Goal: Task Accomplishment & Management: Complete application form

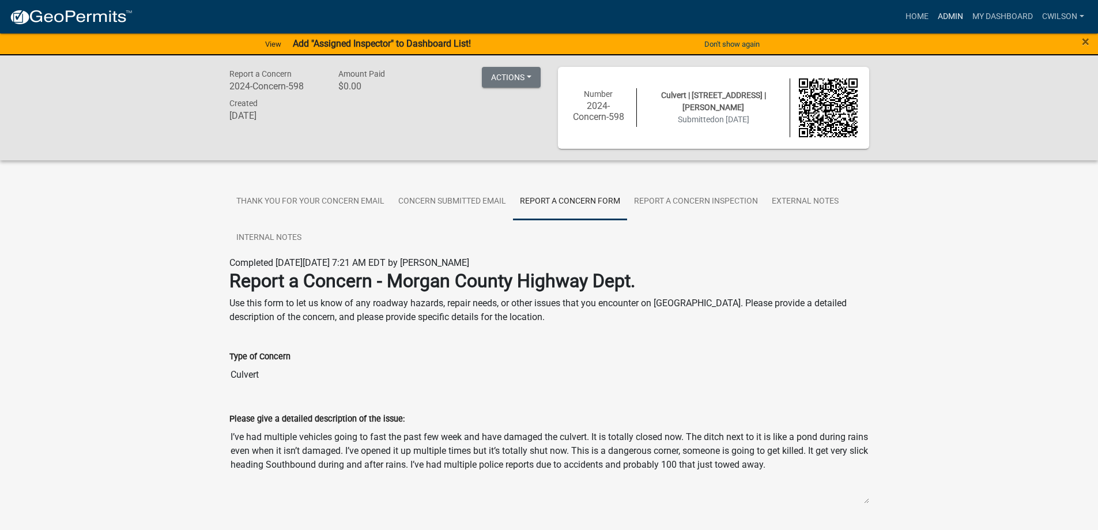
click at [950, 14] on link "Admin" at bounding box center [950, 17] width 35 height 22
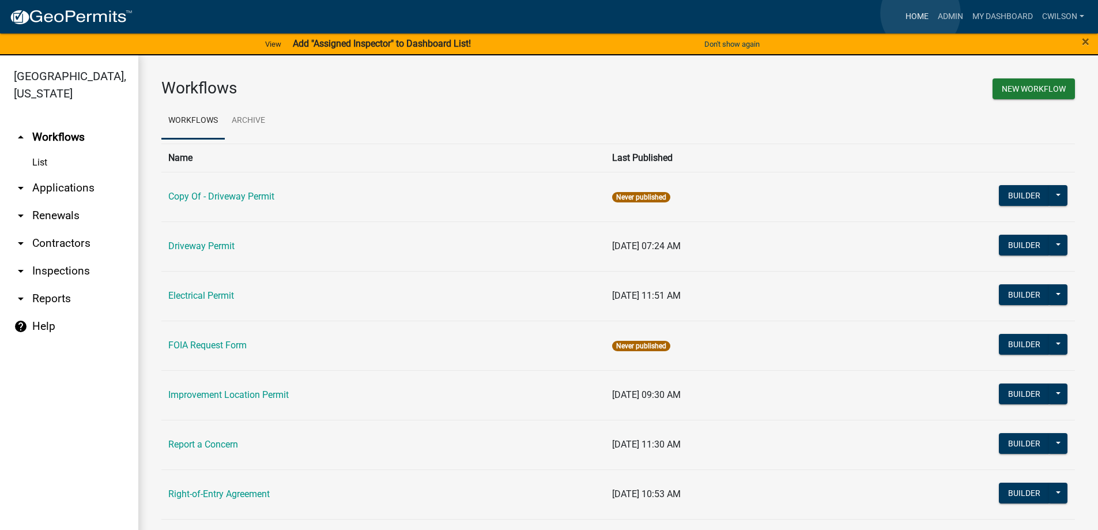
click at [921, 13] on link "Home" at bounding box center [917, 17] width 32 height 22
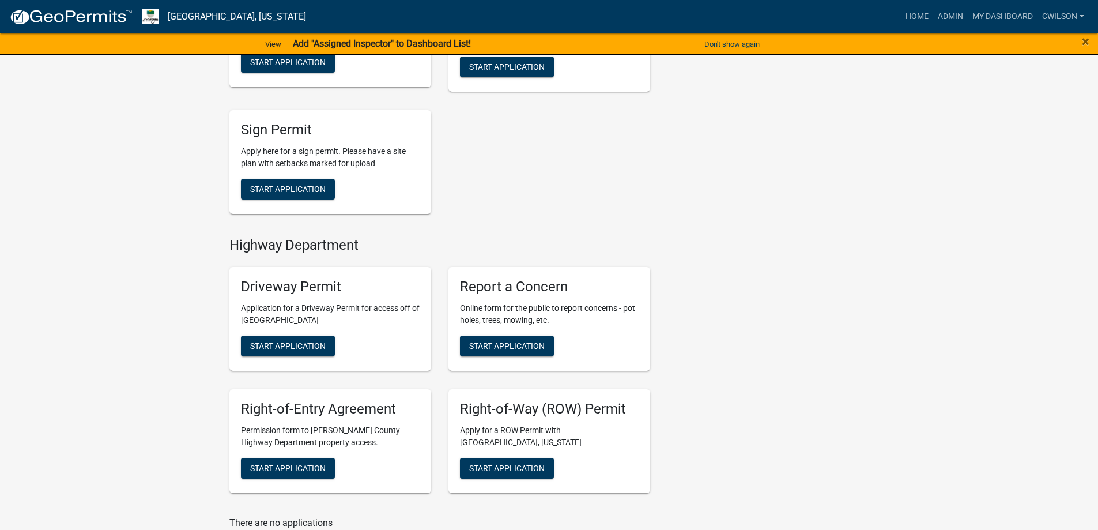
scroll to position [346, 0]
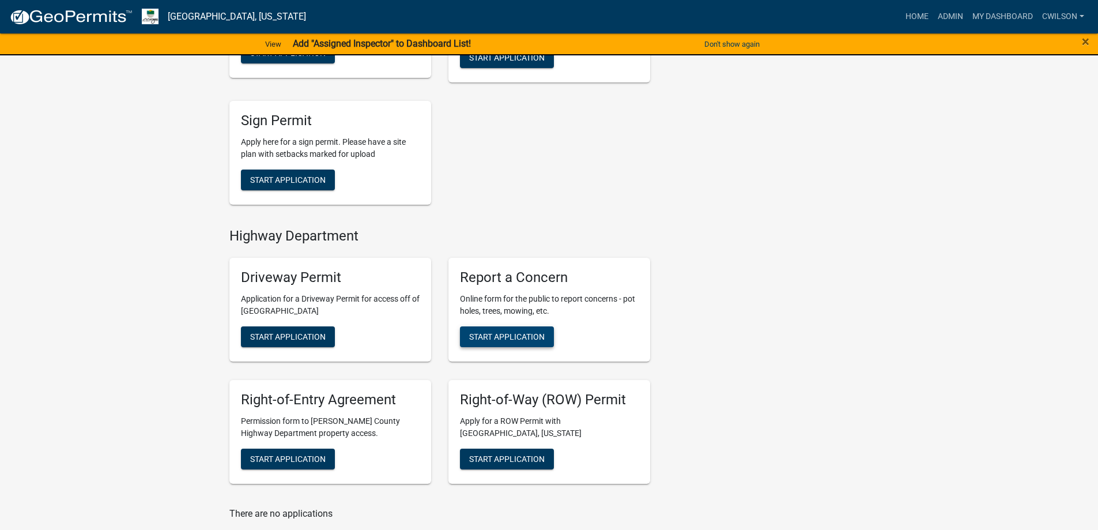
click at [501, 337] on span "Start Application" at bounding box center [507, 336] width 76 height 9
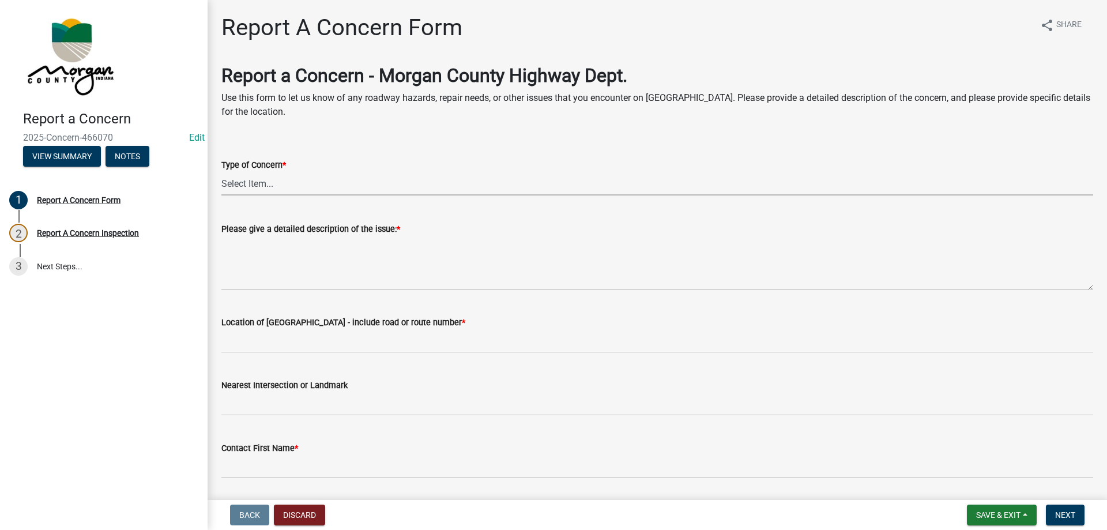
click at [310, 182] on select "Select Item... Pot Hole Patching Ditch Tree Sign Mowing Culvert Other" at bounding box center [657, 184] width 872 height 24
click at [221, 172] on select "Select Item... Pot Hole Patching Ditch Tree Sign Mowing Culvert Other" at bounding box center [657, 184] width 872 height 24
select select "05549d27-706b-4fc5-87d5-786b3b3055f9"
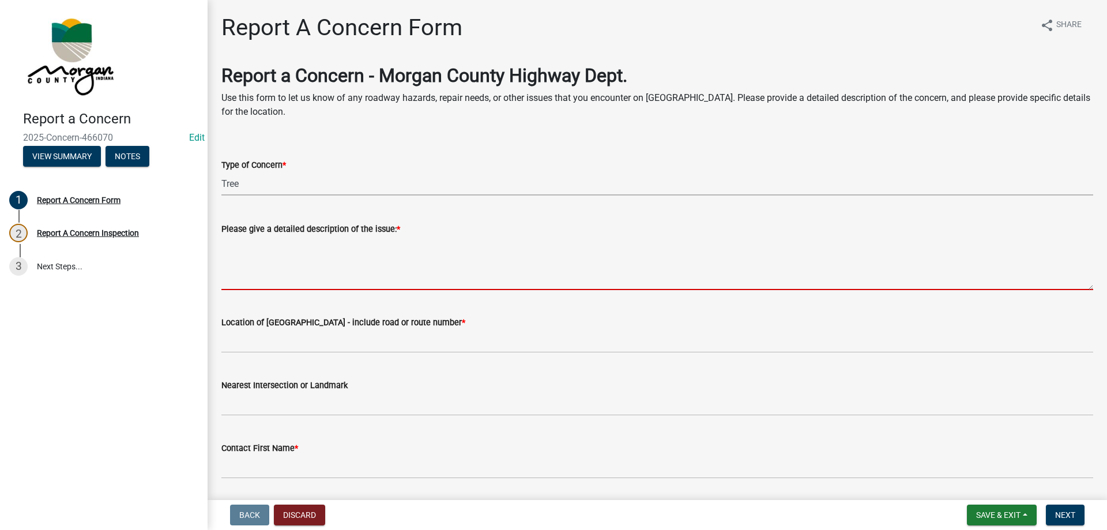
click at [338, 251] on textarea "Please give a detailed description of the issue: *" at bounding box center [657, 263] width 872 height 54
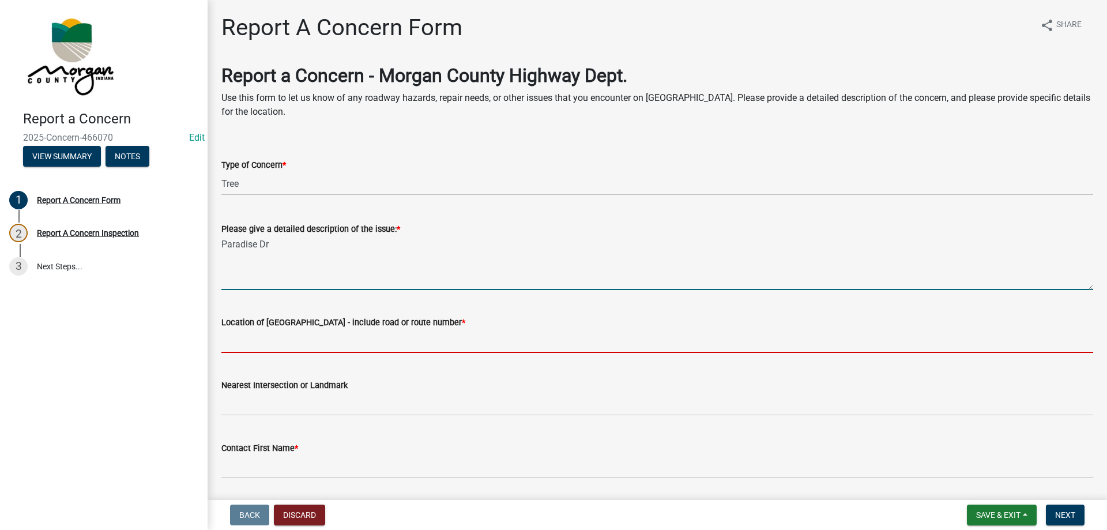
click at [334, 253] on textarea "Paradise Dr" at bounding box center [657, 263] width 872 height 54
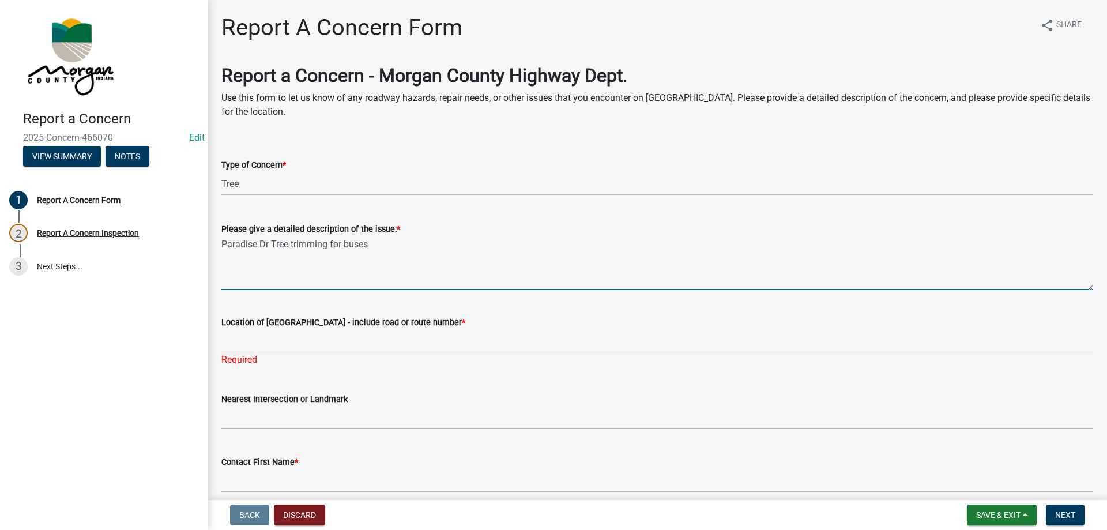
type textarea "Paradise Dr Tree trimming for buses"
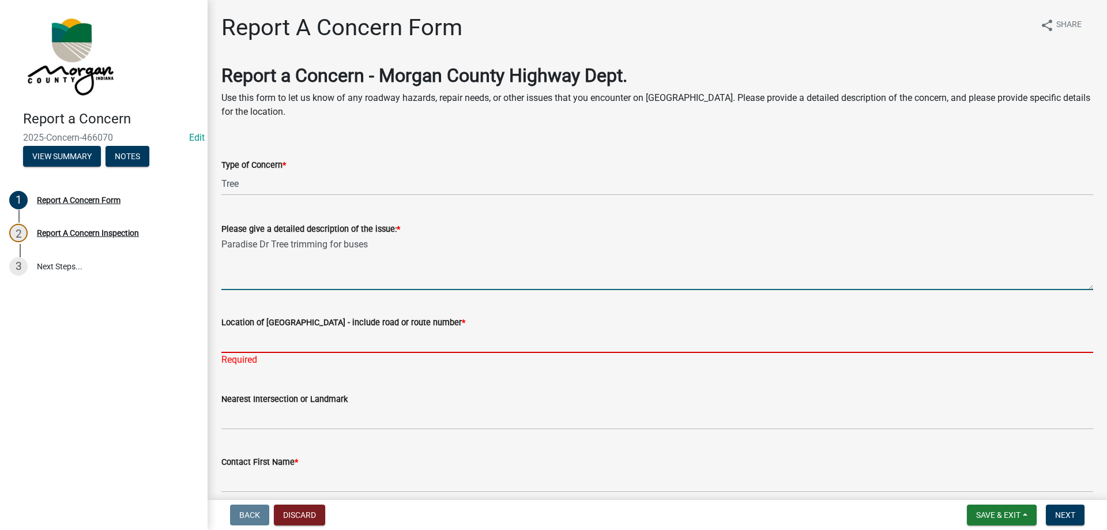
click at [283, 342] on input "Location of [GEOGRAPHIC_DATA] - include road or route number *" at bounding box center [657, 341] width 872 height 24
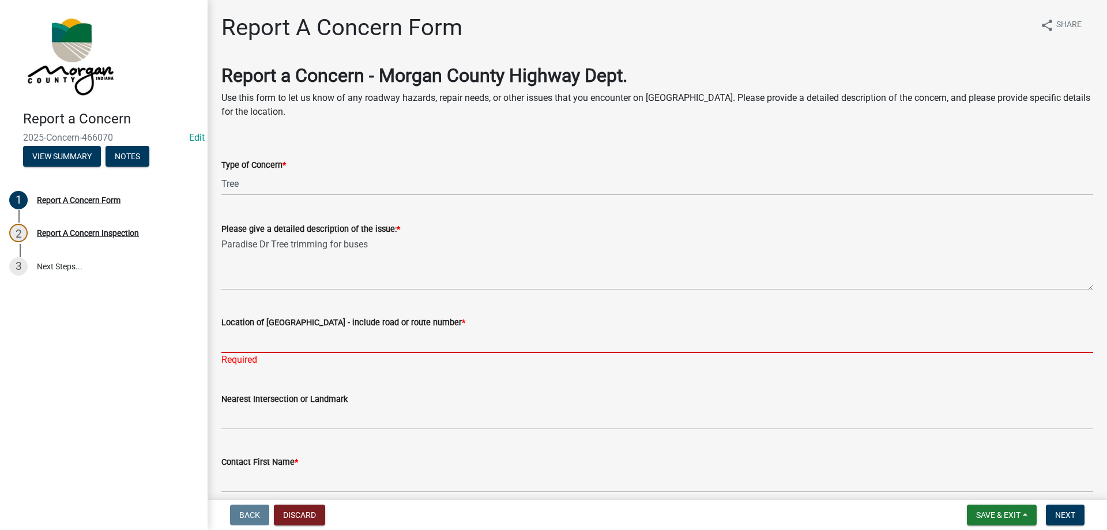
type input "p"
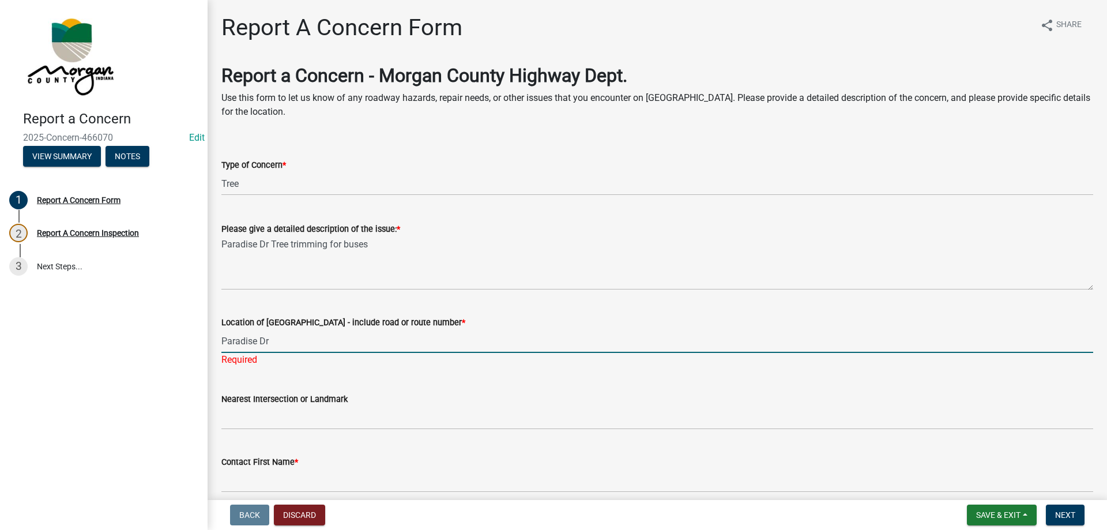
type input "Paradise Dr"
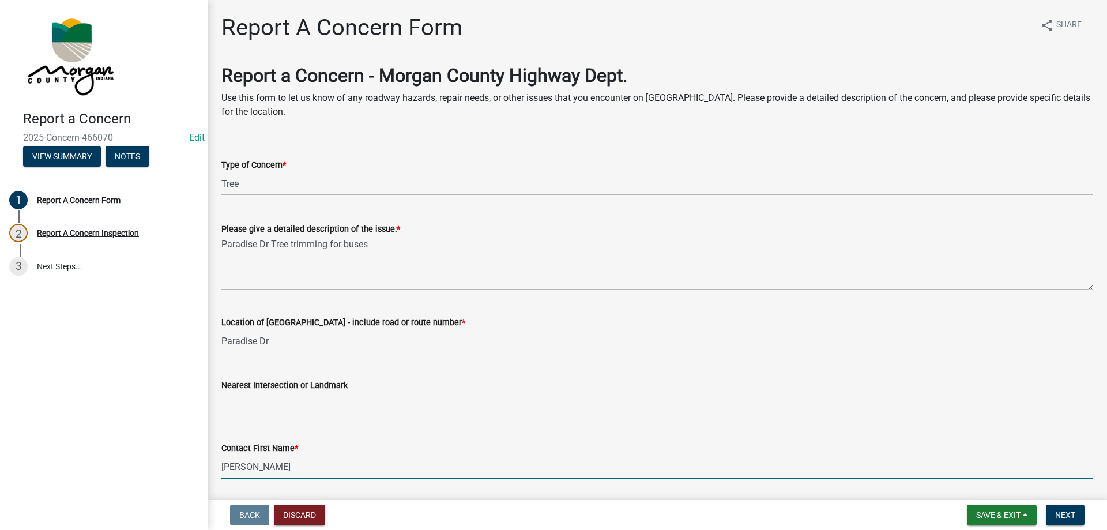
type input "[PERSON_NAME]"
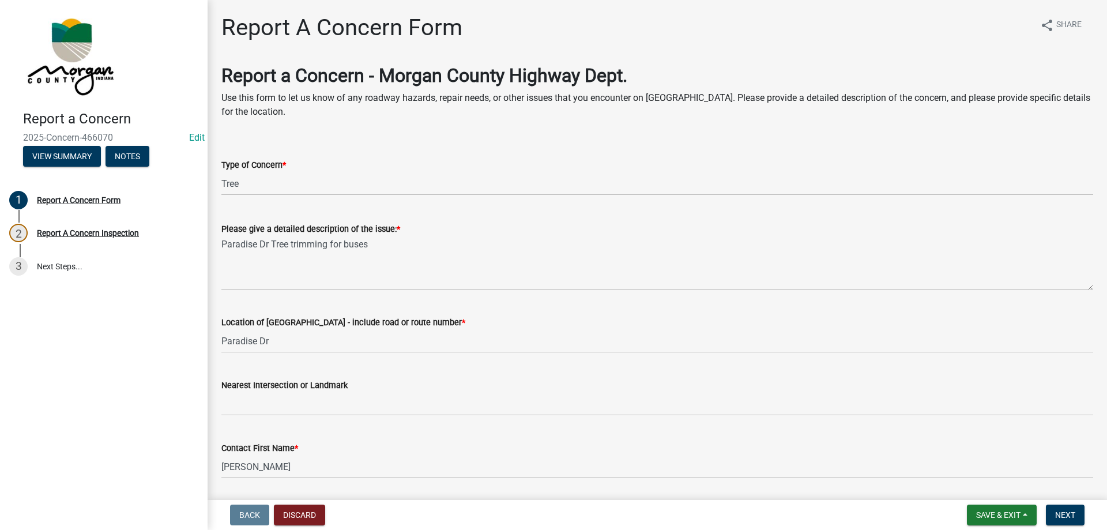
scroll to position [282, 0]
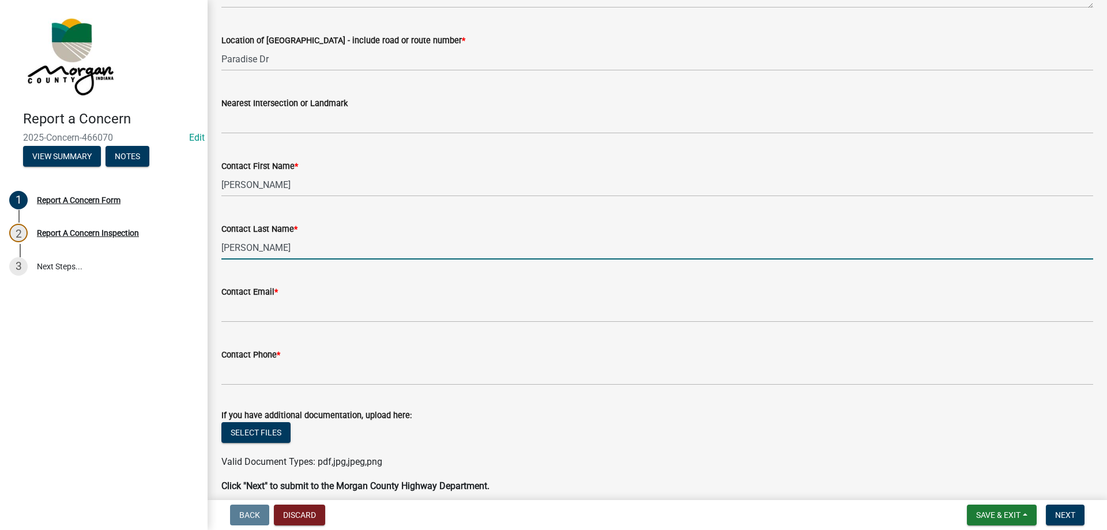
type input "[PERSON_NAME]"
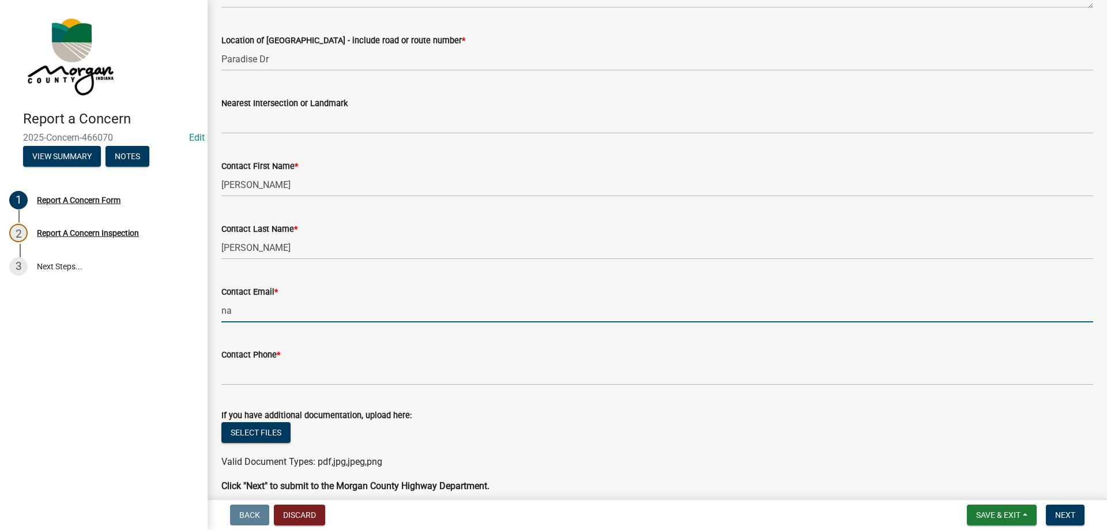
type input "[EMAIL_ADDRESS][DOMAIN_NAME]"
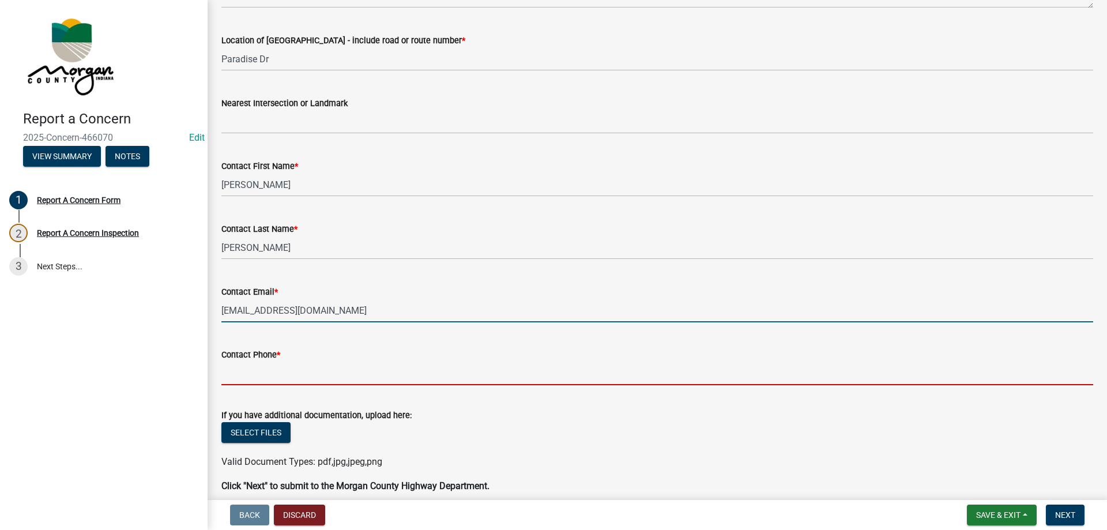
click at [257, 372] on input "Contact Phone *" at bounding box center [657, 373] width 872 height 24
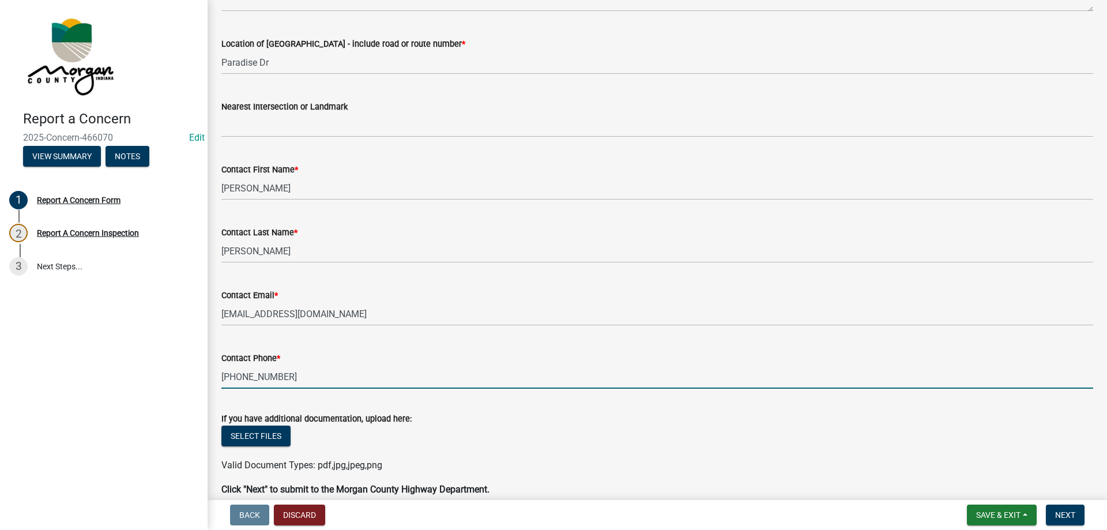
scroll to position [161, 0]
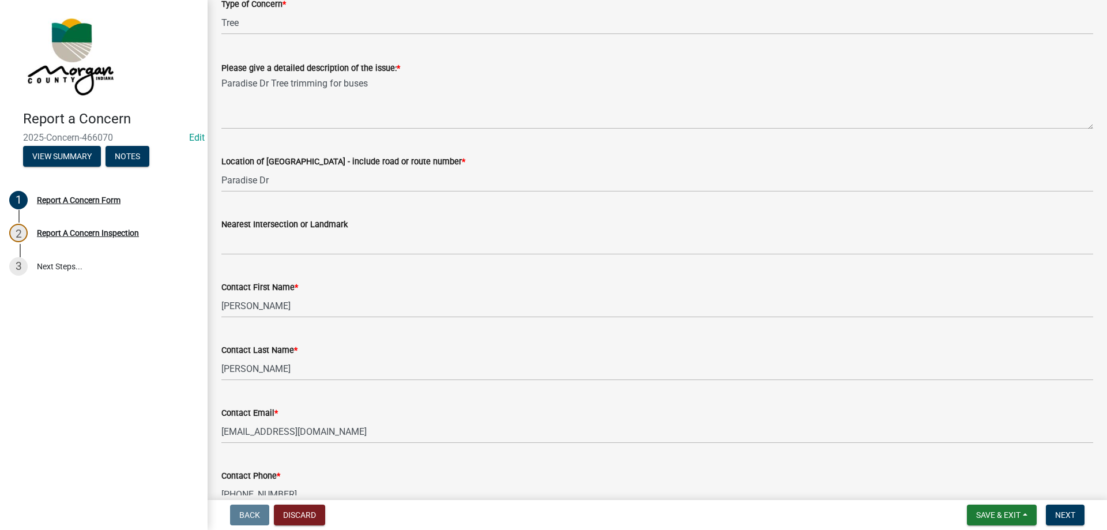
type input "[PHONE_NUMBER]"
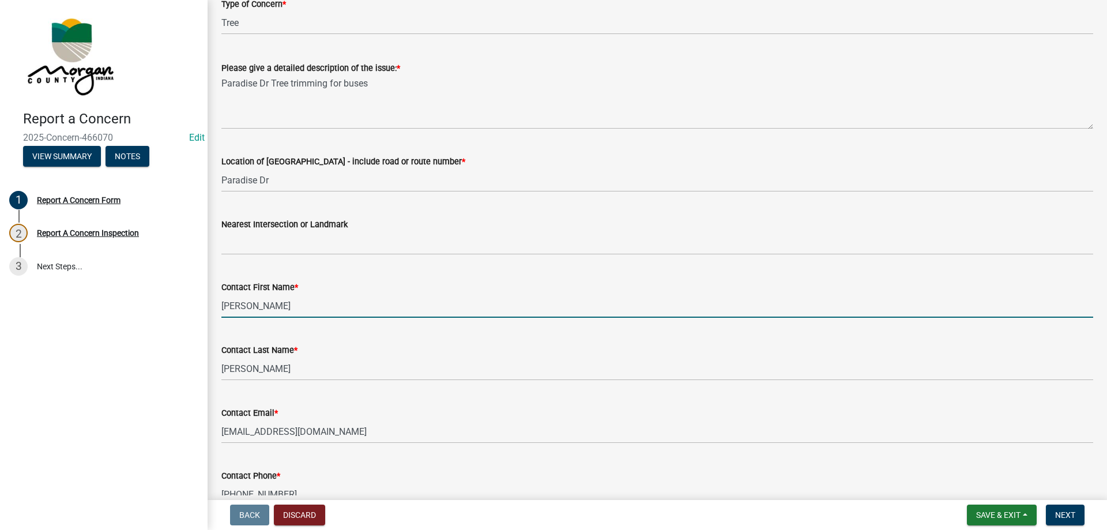
drag, startPoint x: 246, startPoint y: 309, endPoint x: 206, endPoint y: 310, distance: 39.8
click at [206, 310] on div "Report a Concern 2025-Concern-466070 Edit View Summary Notes 1 Report A Concern…" at bounding box center [553, 265] width 1107 height 530
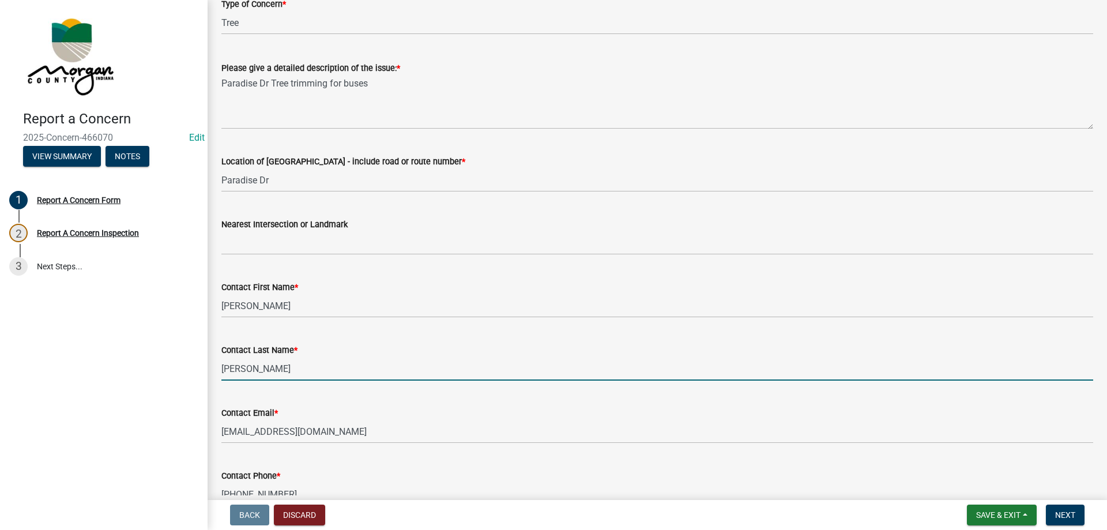
drag, startPoint x: 254, startPoint y: 375, endPoint x: 180, endPoint y: 375, distance: 73.8
click at [180, 375] on div "Report a Concern 2025-Concern-466070 Edit View Summary Notes 1 Report A Concern…" at bounding box center [553, 265] width 1107 height 530
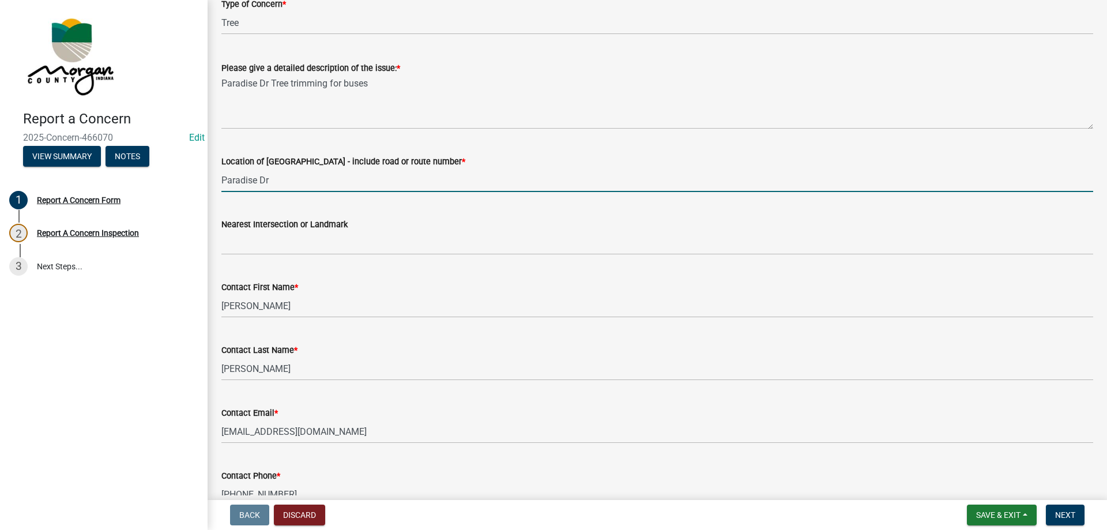
drag, startPoint x: 281, startPoint y: 180, endPoint x: 197, endPoint y: 171, distance: 84.2
click at [197, 171] on div "Report a Concern 2025-Concern-466070 Edit View Summary Notes 1 Report A Concern…" at bounding box center [553, 265] width 1107 height 530
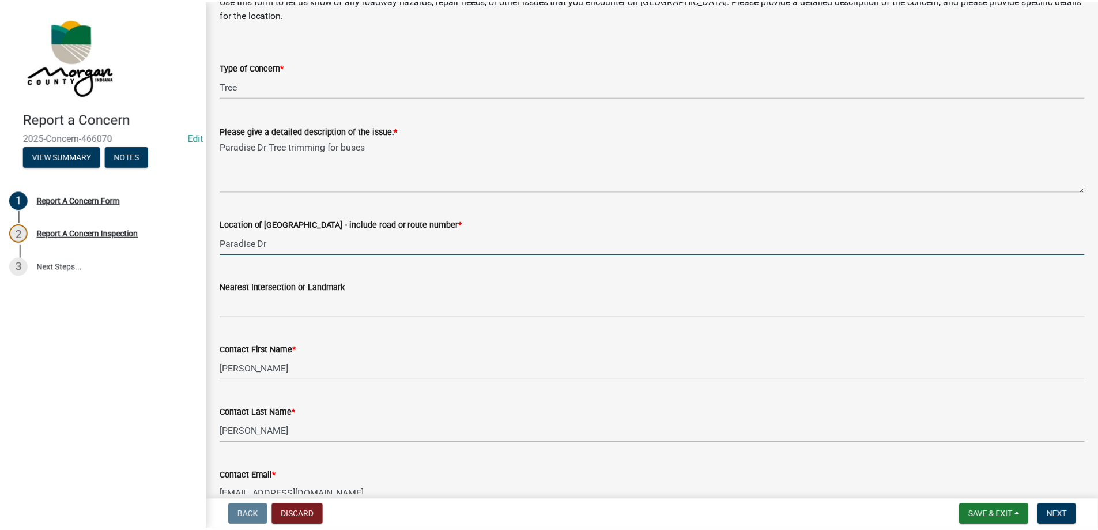
scroll to position [0, 0]
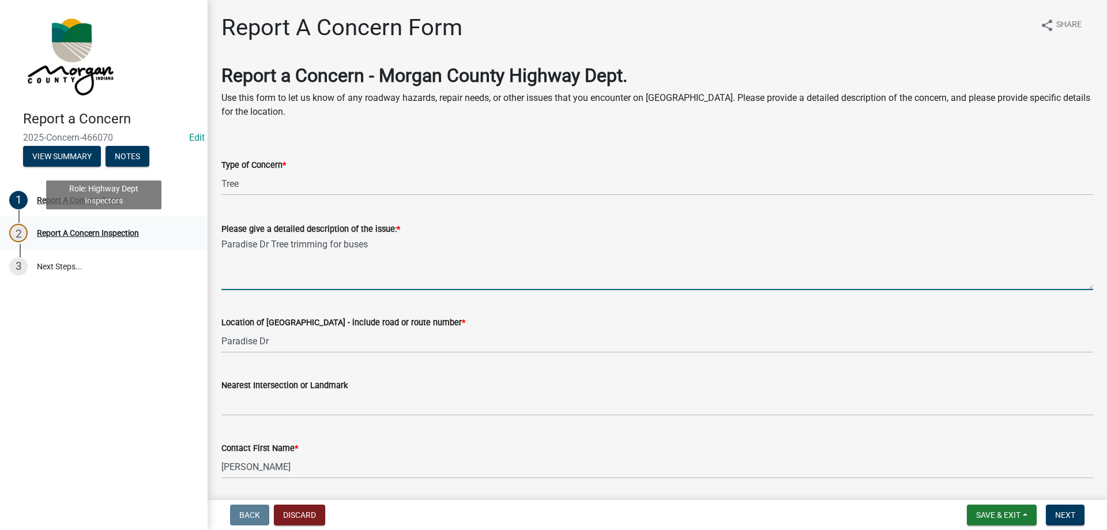
drag, startPoint x: 375, startPoint y: 243, endPoint x: 187, endPoint y: 237, distance: 188.1
click at [187, 237] on div "Report a Concern 2025-Concern-466070 Edit View Summary Notes 1 Report A Concern…" at bounding box center [553, 265] width 1107 height 530
drag, startPoint x: 255, startPoint y: 247, endPoint x: 435, endPoint y: 238, distance: 180.2
click at [435, 238] on textarea "Paradise Dr Tree trimming for buses" at bounding box center [657, 263] width 872 height 54
drag, startPoint x: 461, startPoint y: 248, endPoint x: 142, endPoint y: 231, distance: 319.3
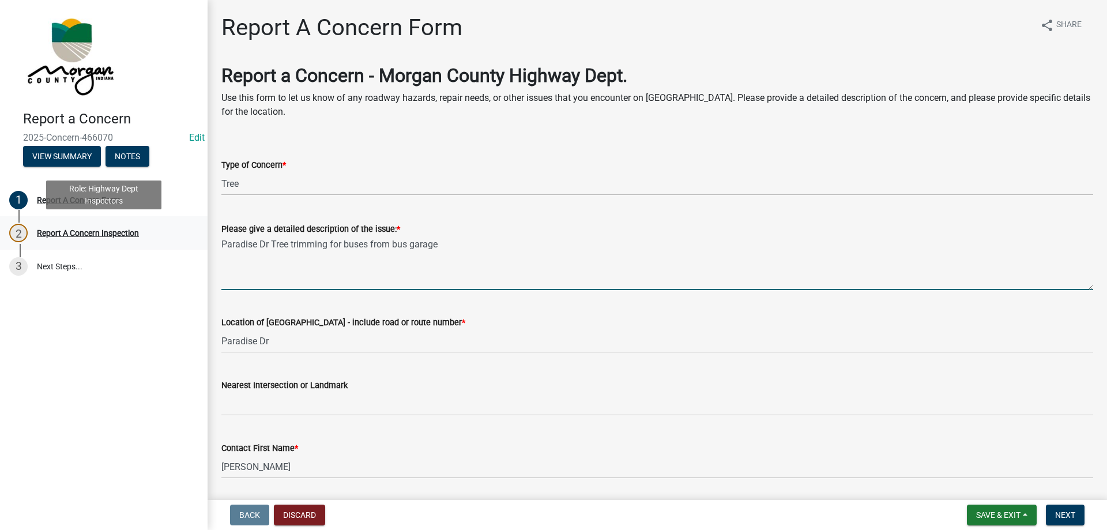
click at [142, 231] on div "Report a Concern 2025-Concern-466070 Edit View Summary Notes 1 Report A Concern…" at bounding box center [553, 265] width 1107 height 530
type textarea "Paradise Dr Tree trimming for buses from bus garage"
drag, startPoint x: 237, startPoint y: 235, endPoint x: 511, endPoint y: 244, distance: 274.6
click at [556, 254] on textarea "Paradise Dr Tree trimming for buses from bus garage" at bounding box center [657, 263] width 872 height 54
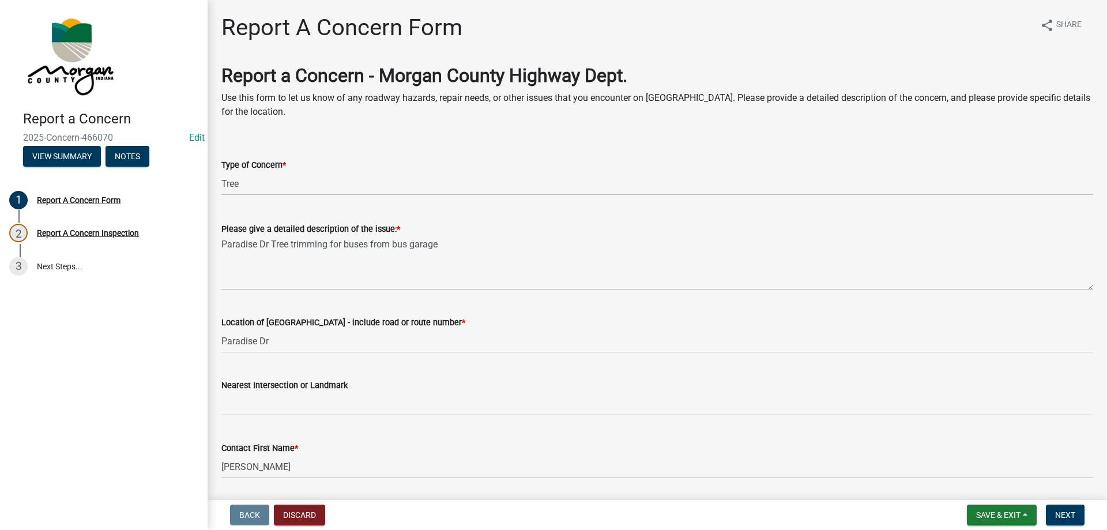
click at [430, 229] on div "Please give a detailed description of the issue: *" at bounding box center [657, 229] width 872 height 14
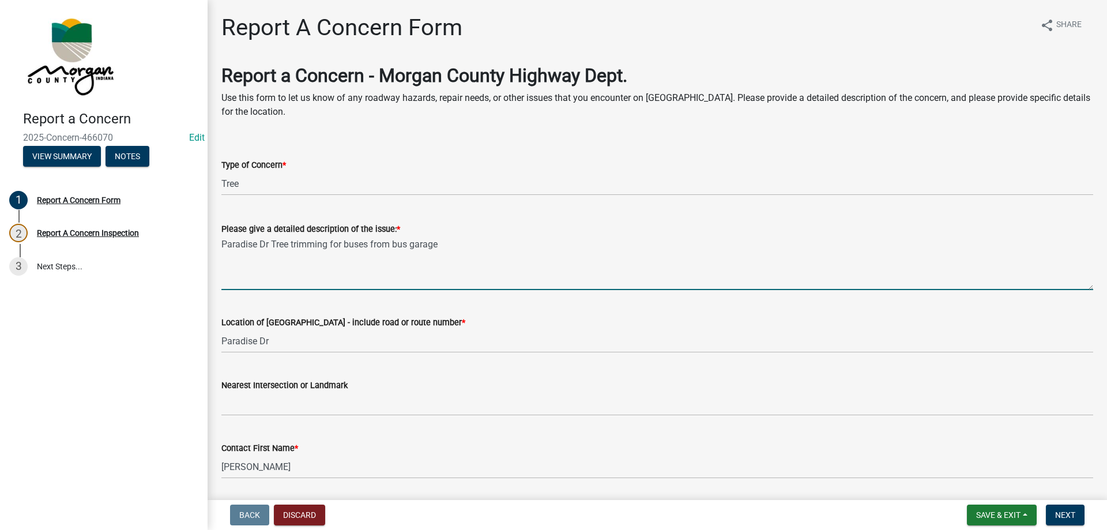
drag, startPoint x: 474, startPoint y: 255, endPoint x: 223, endPoint y: 254, distance: 251.4
click at [223, 254] on textarea "Paradise Dr Tree trimming for buses from bus garage" at bounding box center [657, 263] width 872 height 54
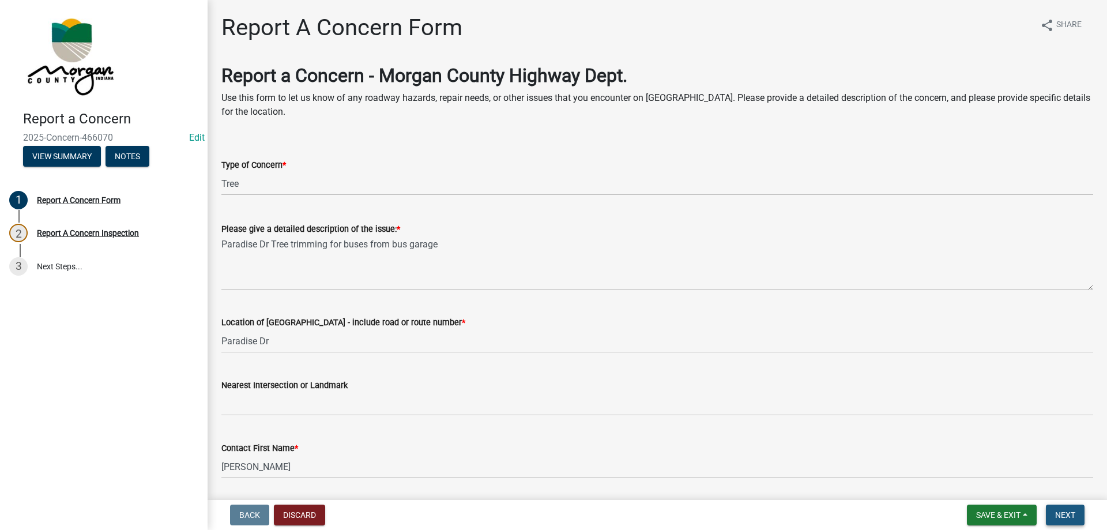
click at [1068, 510] on span "Next" at bounding box center [1065, 514] width 20 height 9
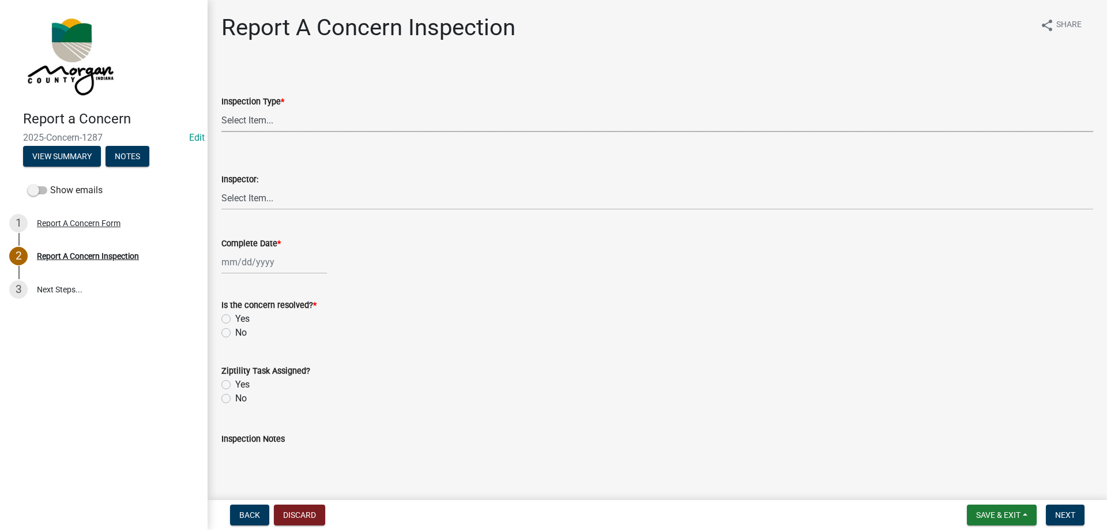
click at [236, 115] on select "Select Item... Pot Hole Patching Ditch Tree Sign Mowing Culvert Other" at bounding box center [657, 120] width 872 height 24
click at [221, 108] on select "Select Item... Pot Hole Patching Ditch Tree Sign Mowing Culvert Other" at bounding box center [657, 120] width 872 height 24
select select "05549d27-706b-4fc5-87d5-786b3b3055f9"
click at [242, 197] on select "Select Item... [PERSON_NAME] [PERSON_NAME] [PERSON_NAME] [PERSON_NAME] [PERSON_…" at bounding box center [657, 198] width 872 height 24
click at [221, 186] on select "Select Item... [PERSON_NAME] [PERSON_NAME] [PERSON_NAME] [PERSON_NAME] [PERSON_…" at bounding box center [657, 198] width 872 height 24
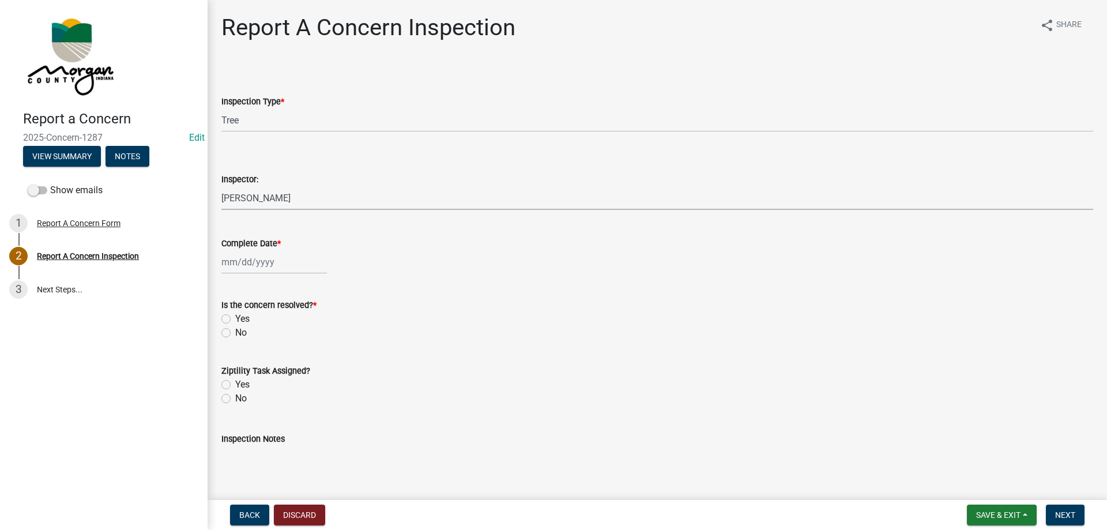
select select "8bda91b2-ac7b-41e2-ae5b-cef6dd645a83"
select select "8"
select select "2025"
click at [264, 253] on div "[PERSON_NAME] Feb Mar Apr [PERSON_NAME][DATE] Oct Nov [DATE] 1526 1527 1528 152…" at bounding box center [274, 262] width 106 height 24
click at [253, 378] on div "19" at bounding box center [251, 379] width 18 height 18
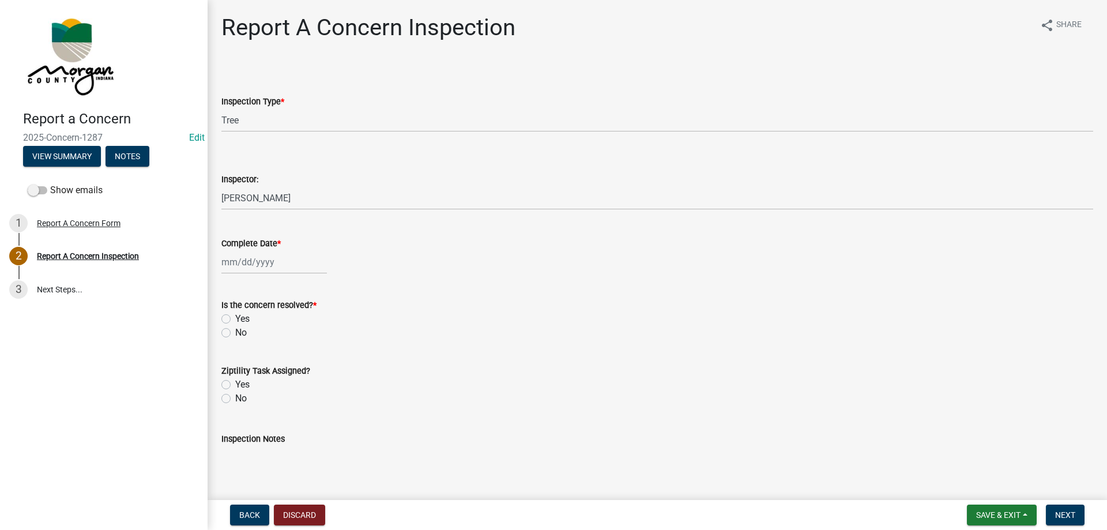
type input "[DATE]"
click at [232, 315] on div "Yes" at bounding box center [657, 319] width 872 height 14
click at [235, 319] on label "Yes" at bounding box center [242, 319] width 14 height 14
click at [235, 319] on input "Yes" at bounding box center [238, 315] width 7 height 7
radio input "true"
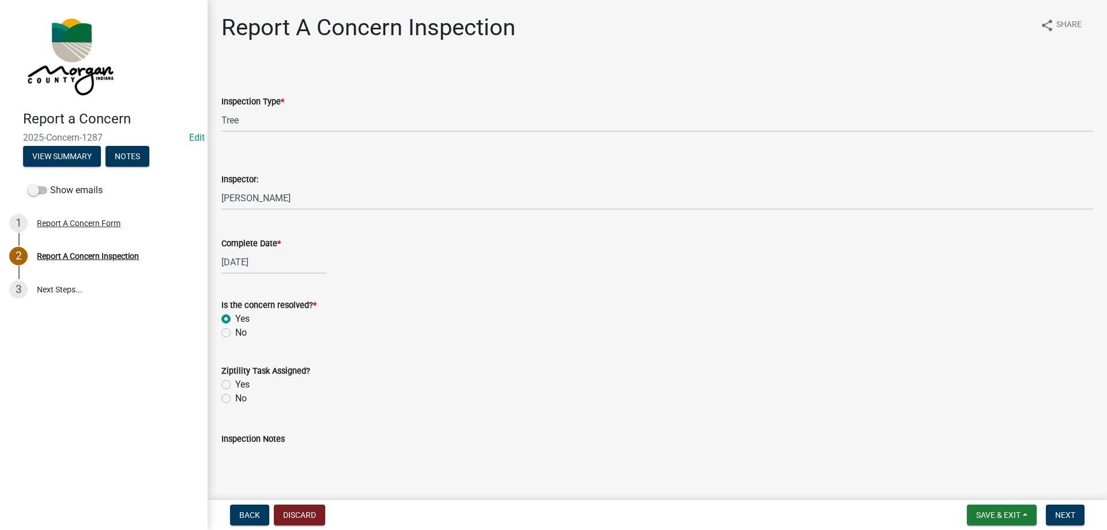
click at [235, 382] on label "Yes" at bounding box center [242, 385] width 14 height 14
click at [235, 382] on input "Yes" at bounding box center [238, 381] width 7 height 7
radio input "true"
drag, startPoint x: 251, startPoint y: 458, endPoint x: 271, endPoint y: 475, distance: 26.6
click at [252, 459] on textarea "Inspection Notes" at bounding box center [657, 473] width 872 height 54
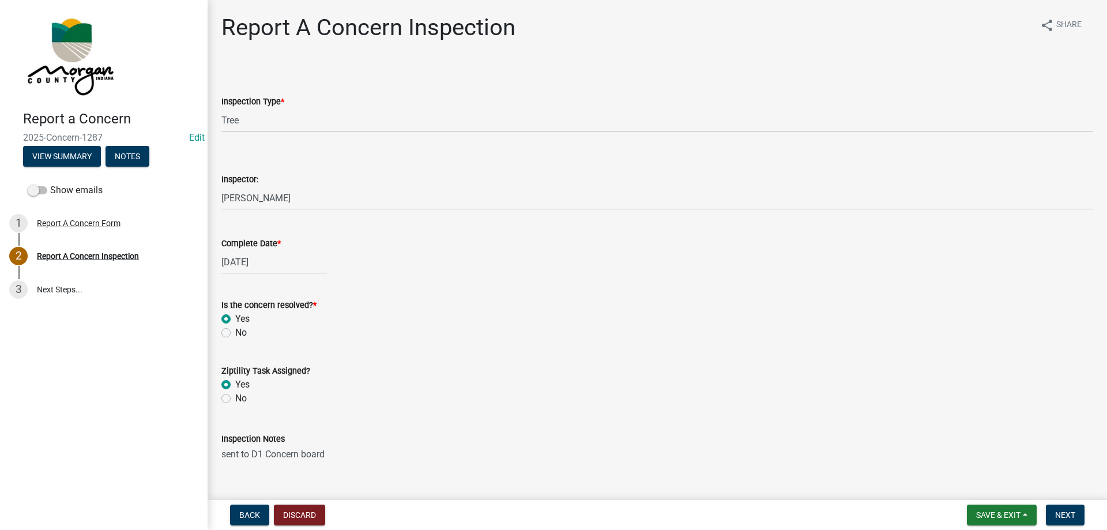
type textarea "sent to D1 Concern board"
click at [1073, 507] on button "Next" at bounding box center [1065, 514] width 39 height 21
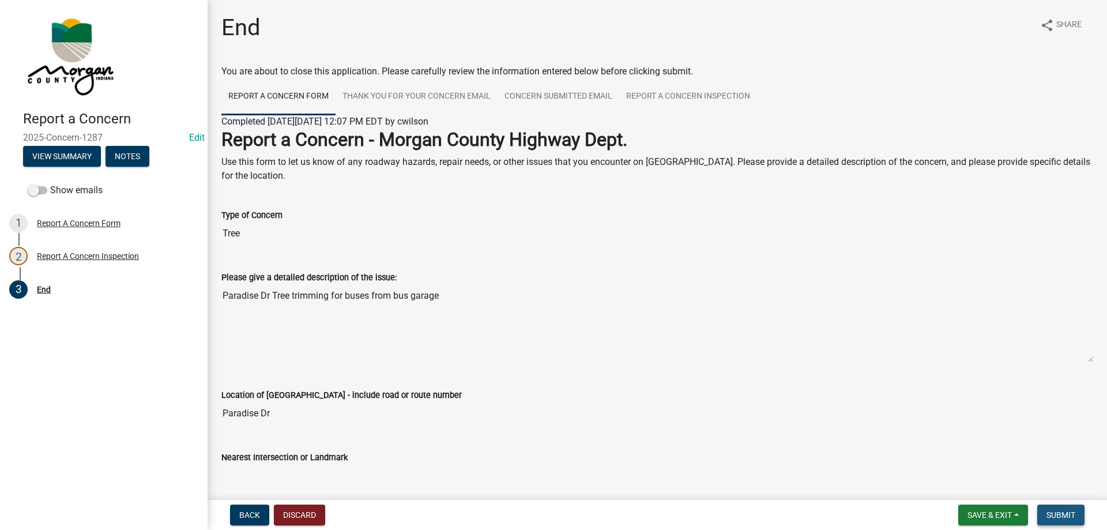
click at [1074, 509] on button "Submit" at bounding box center [1060, 514] width 47 height 21
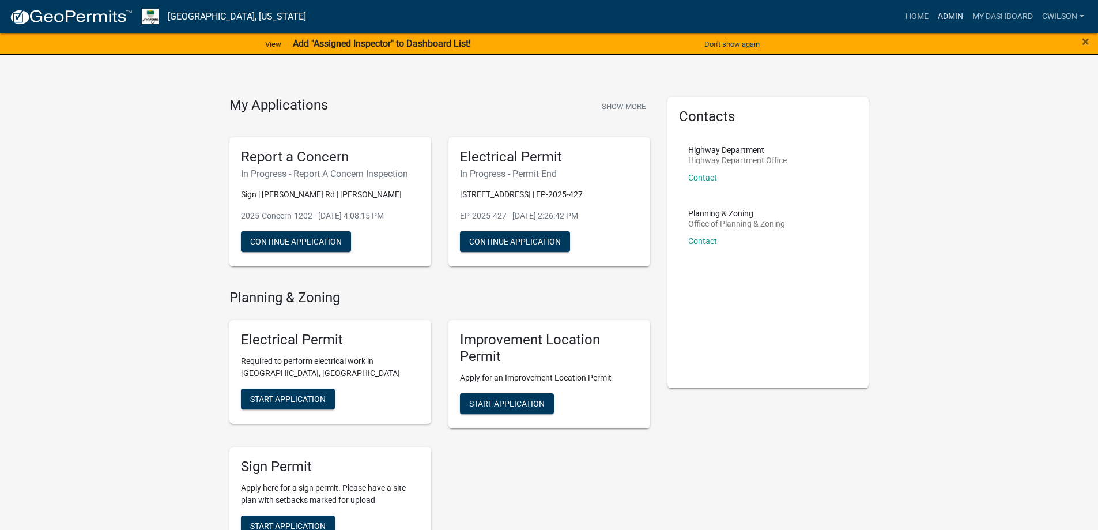
click at [959, 22] on link "Admin" at bounding box center [950, 17] width 35 height 22
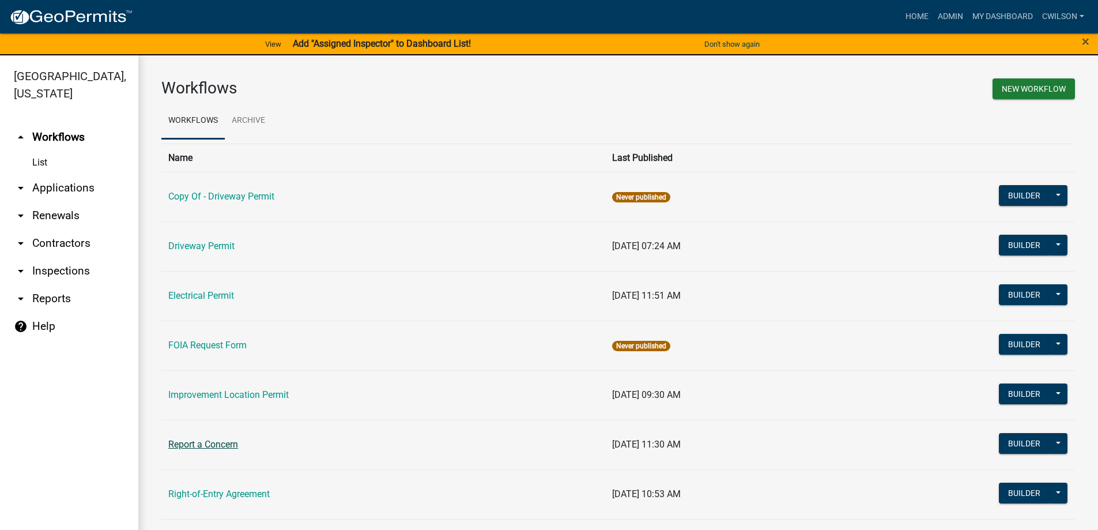
click at [187, 447] on link "Report a Concern" at bounding box center [203, 444] width 70 height 11
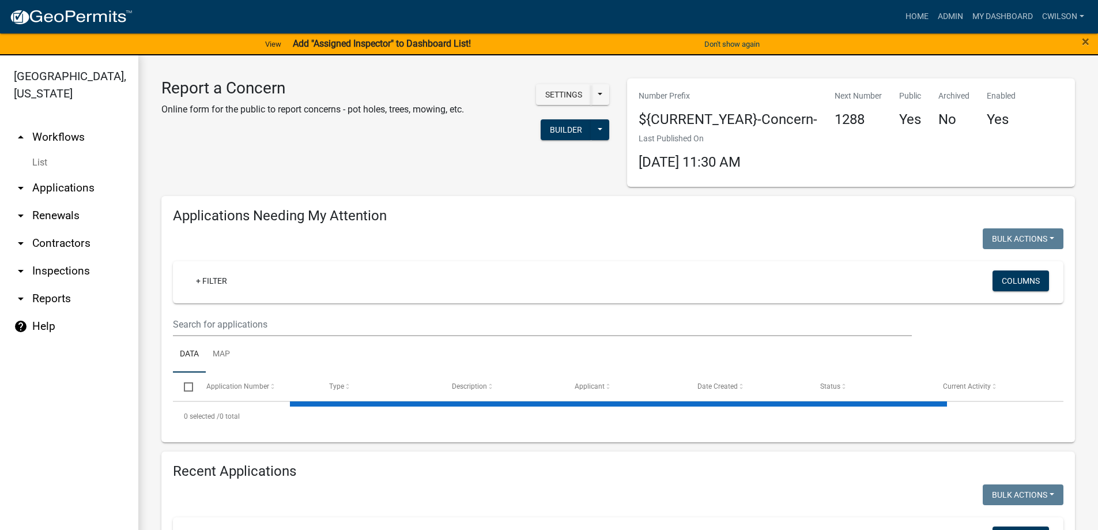
select select "2: 50"
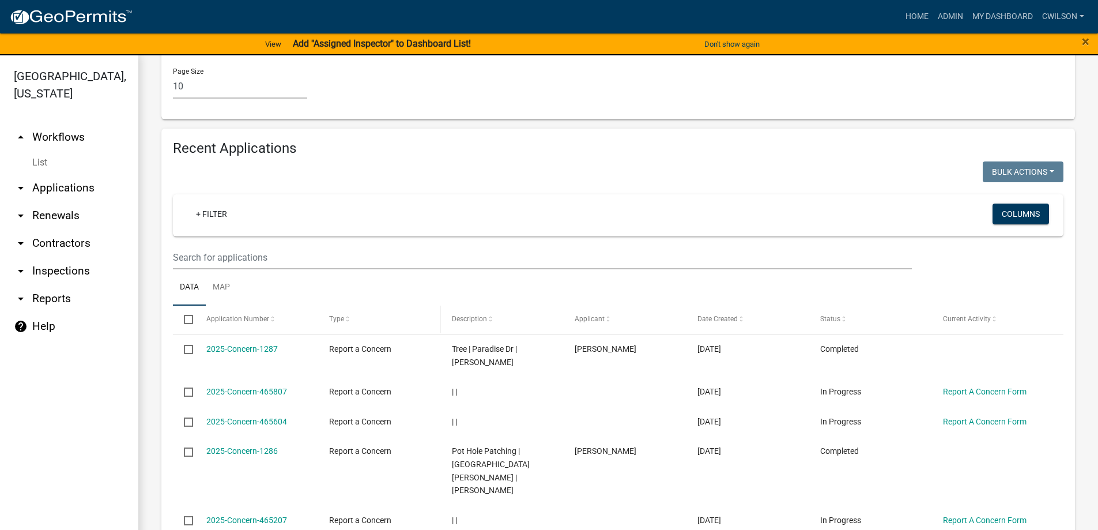
scroll to position [1038, 0]
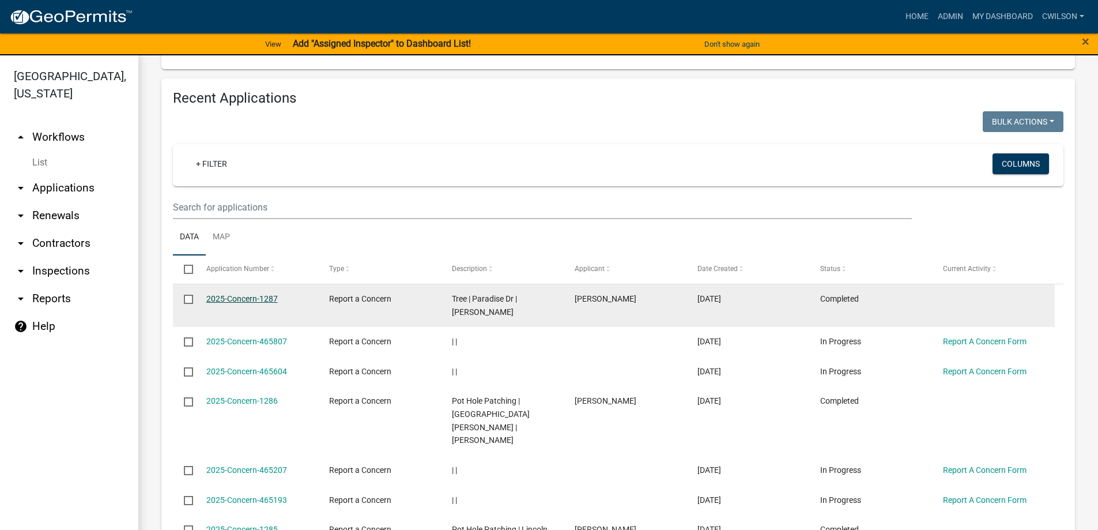
click at [255, 294] on link "2025-Concern-1287" at bounding box center [241, 298] width 71 height 9
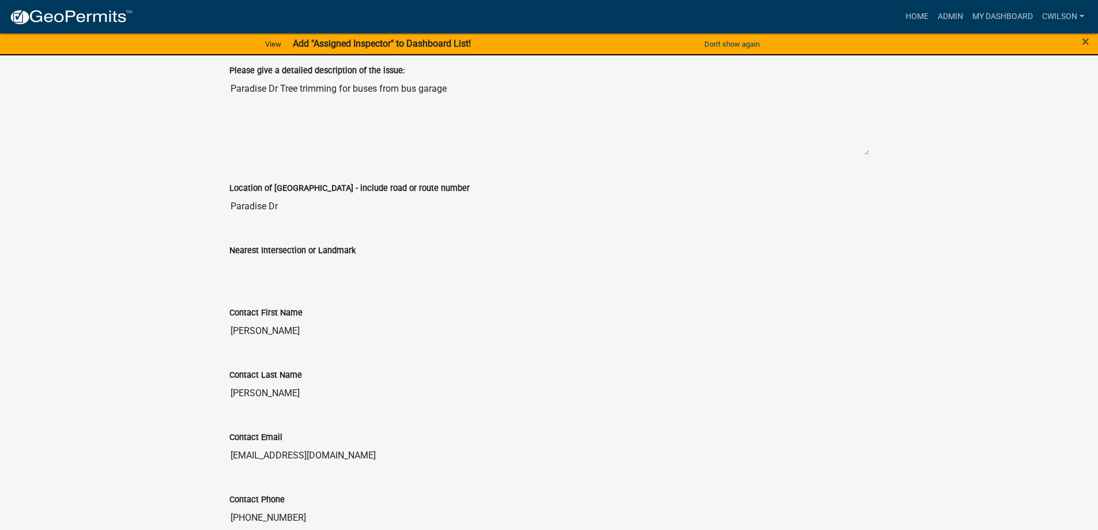
scroll to position [461, 0]
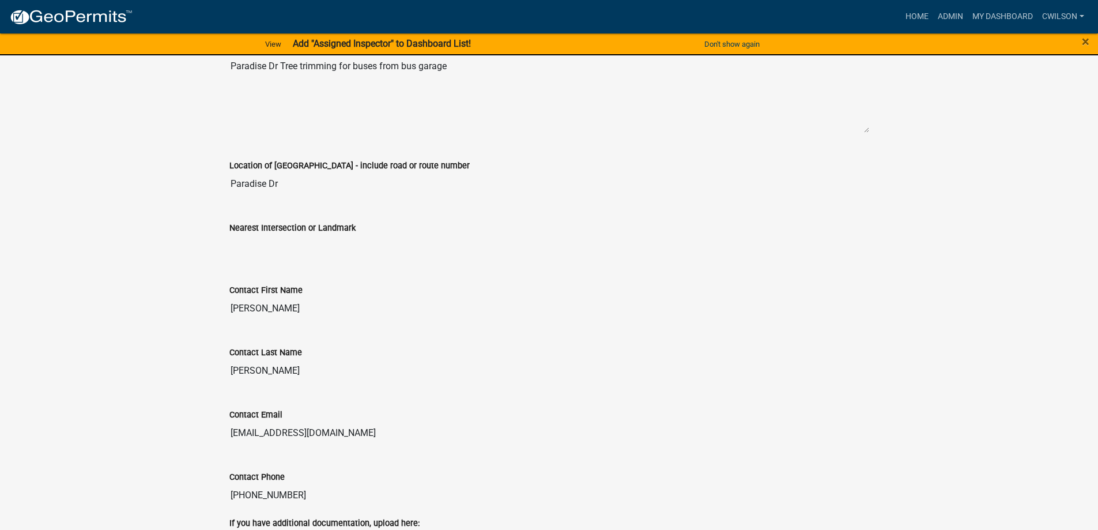
drag, startPoint x: 300, startPoint y: 498, endPoint x: 208, endPoint y: 483, distance: 93.9
click at [208, 483] on div "Report a Concern 2025-Concern-1287 Amount Paid $0.00 Actions Printer Friendly E…" at bounding box center [549, 100] width 1098 height 1012
